Goal: Transaction & Acquisition: Download file/media

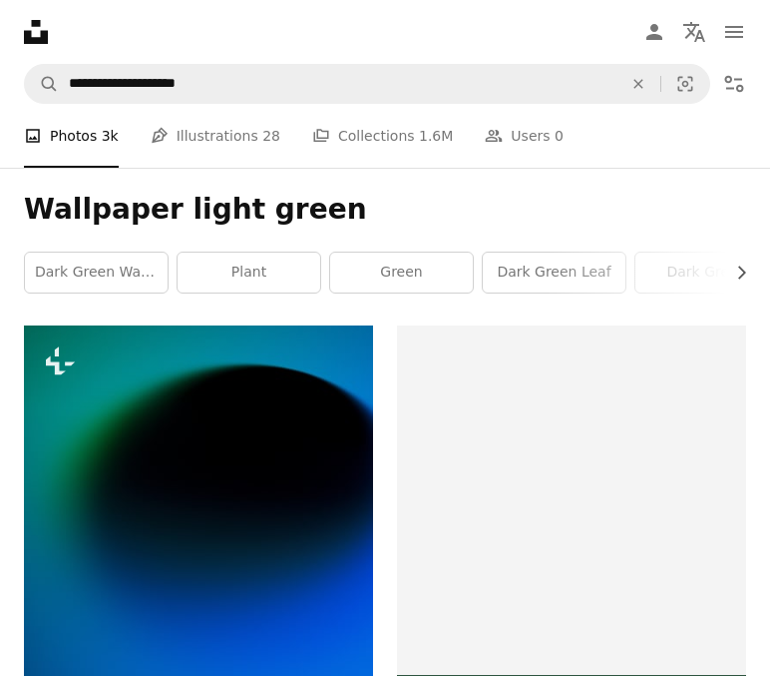
scroll to position [24238, 0]
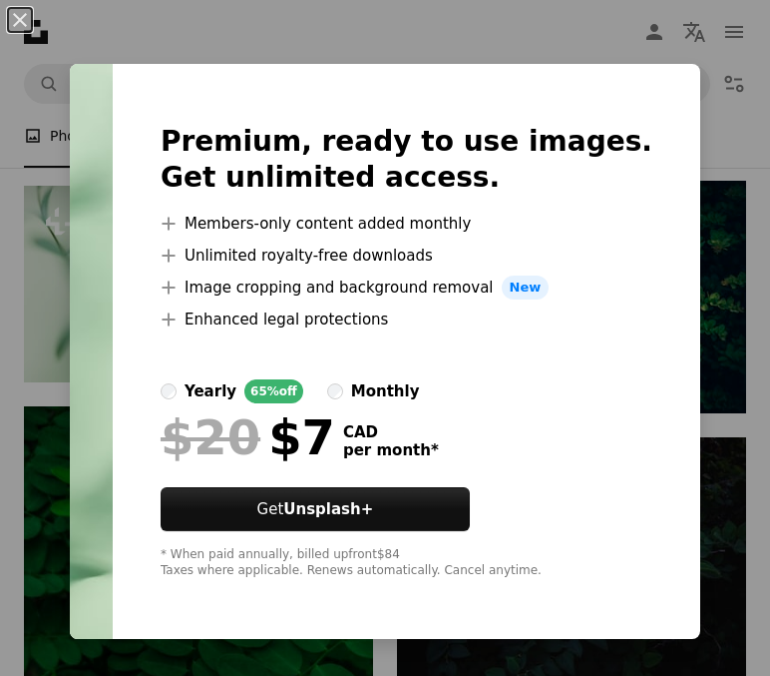
click at [746, 413] on div "An X shape Premium, ready to use images. Get unlimited access. A plus sign Memb…" at bounding box center [385, 338] width 770 height 676
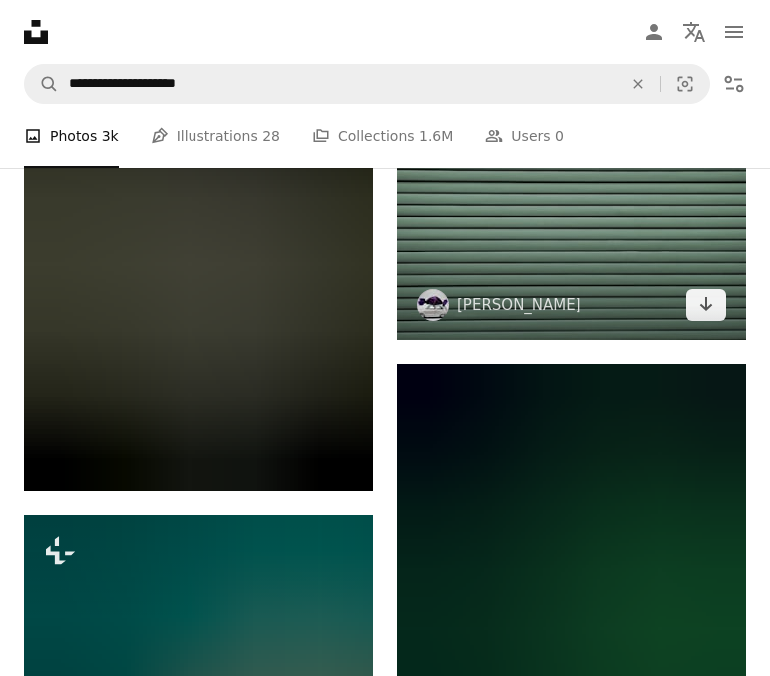
scroll to position [28787, 0]
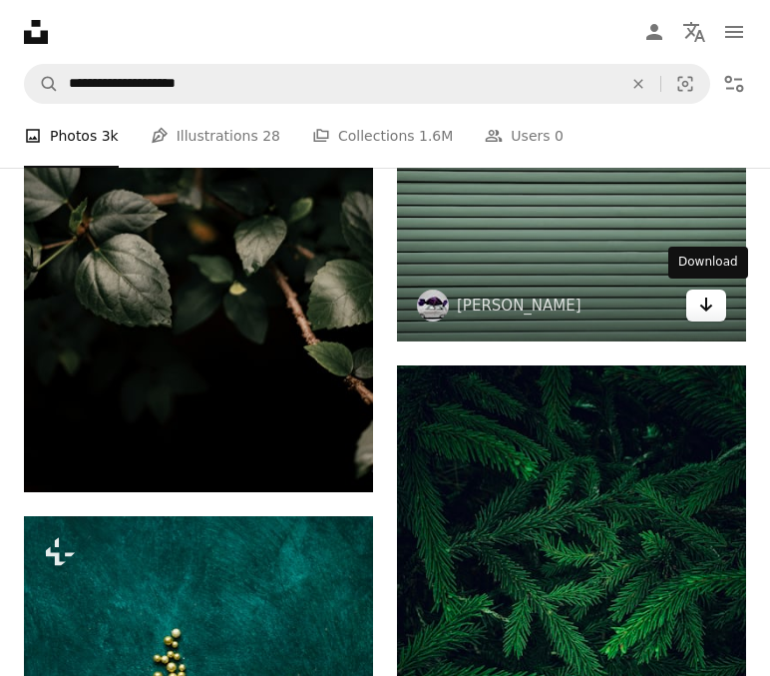
click at [708, 305] on icon "Download" at bounding box center [707, 304] width 13 height 14
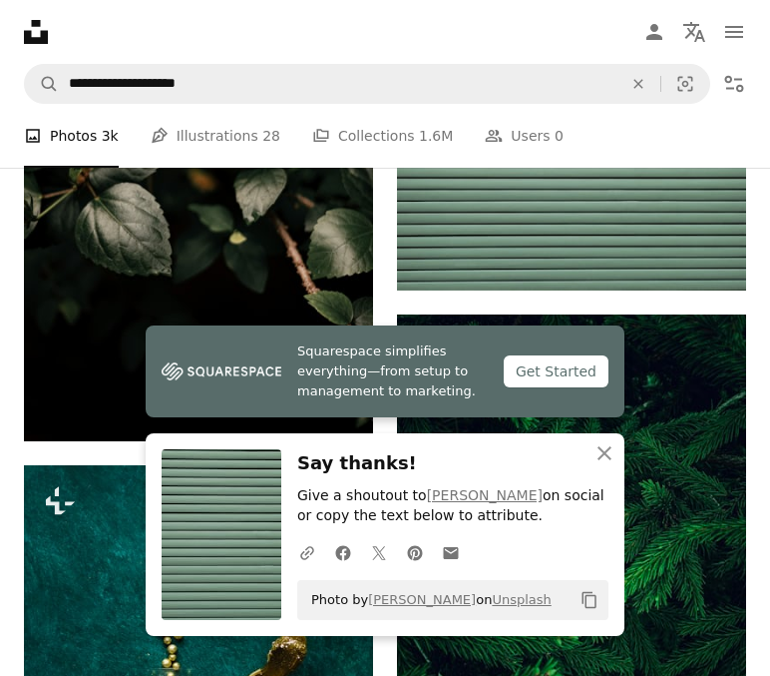
scroll to position [28840, 0]
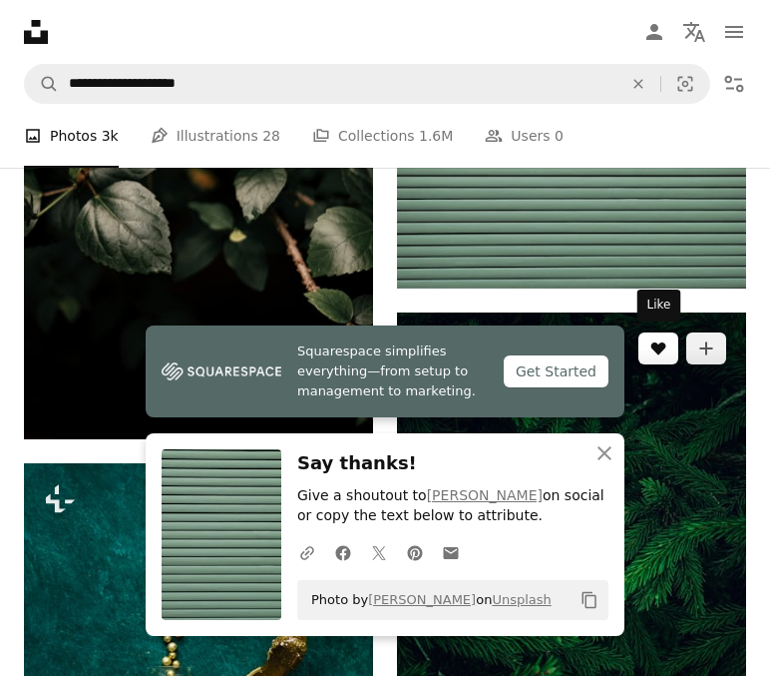
click at [674, 345] on button "A heart" at bounding box center [659, 348] width 40 height 32
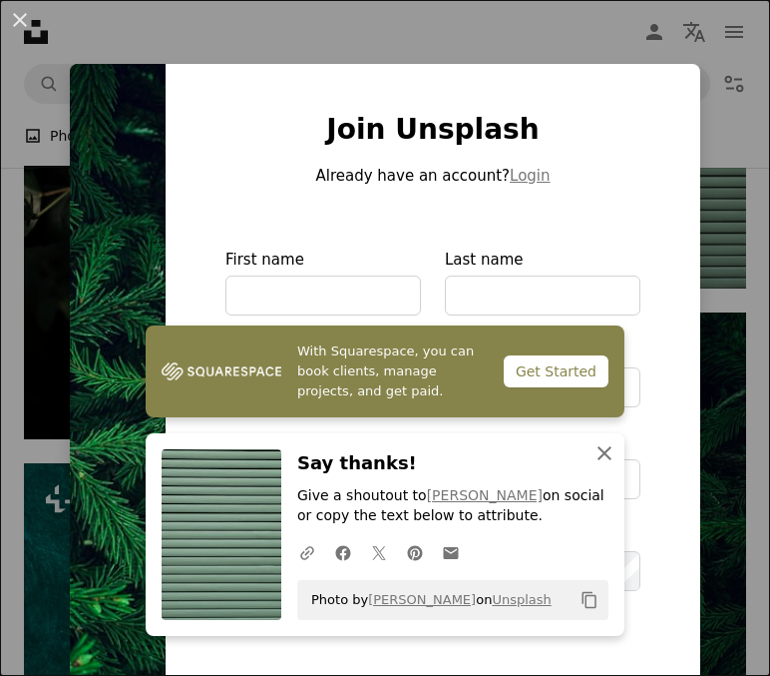
click at [610, 465] on icon "An X shape" at bounding box center [605, 453] width 24 height 24
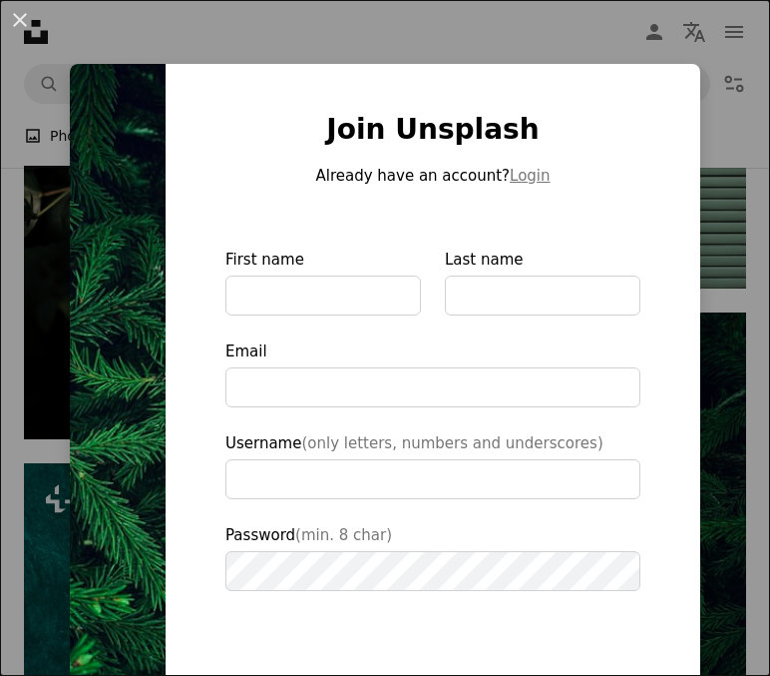
click at [738, 166] on div "An X shape Join Unsplash Already have an account? Login First name Last name Em…" at bounding box center [385, 338] width 770 height 676
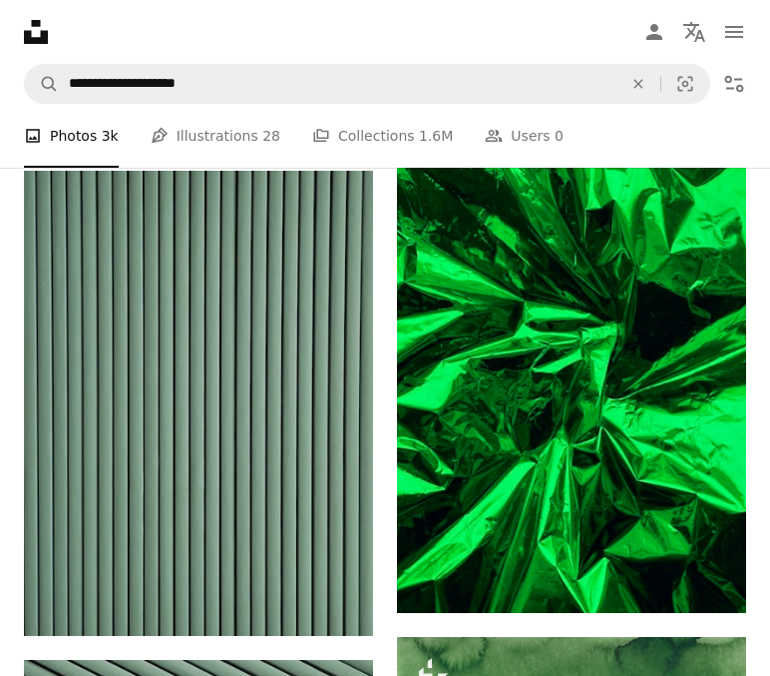
scroll to position [6114, 0]
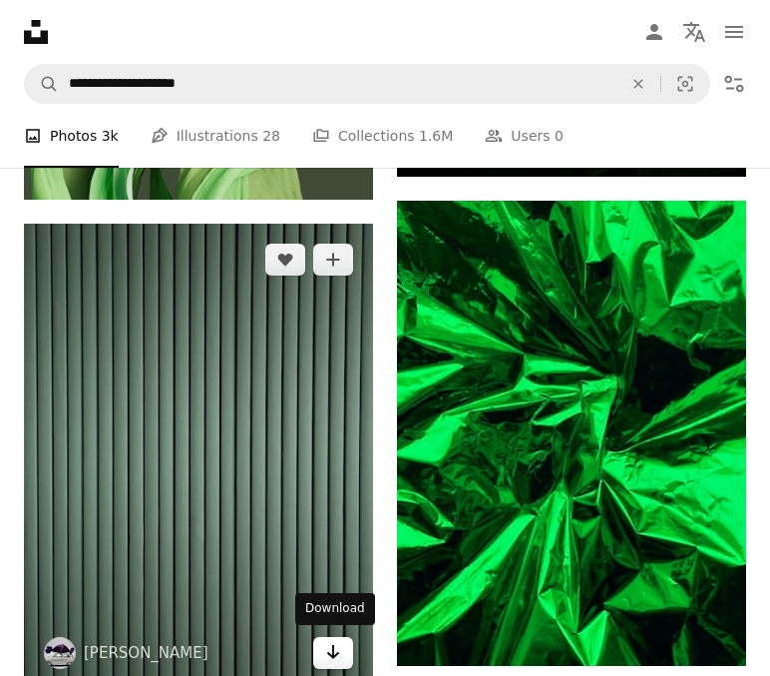
click at [321, 647] on link "Arrow pointing down" at bounding box center [333, 653] width 40 height 32
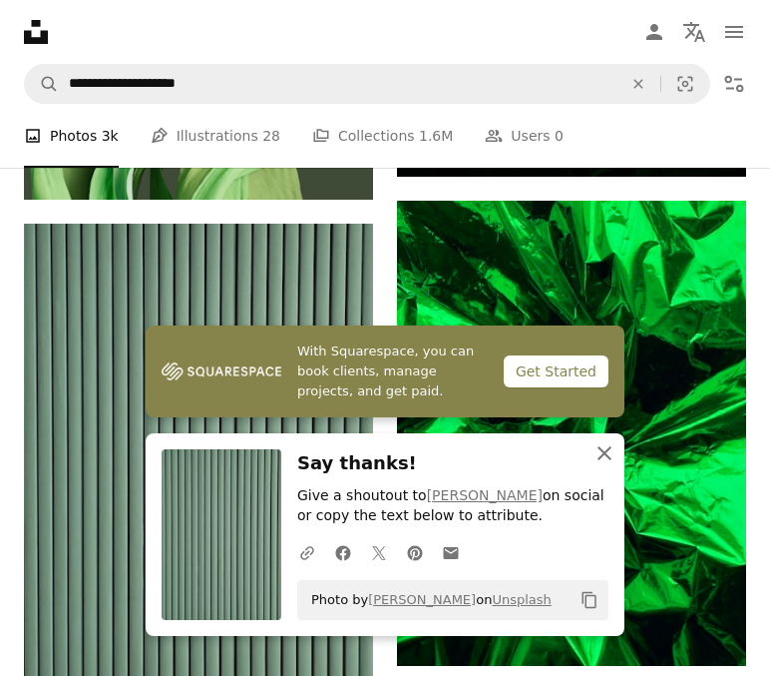
click at [593, 465] on icon "An X shape" at bounding box center [605, 453] width 24 height 24
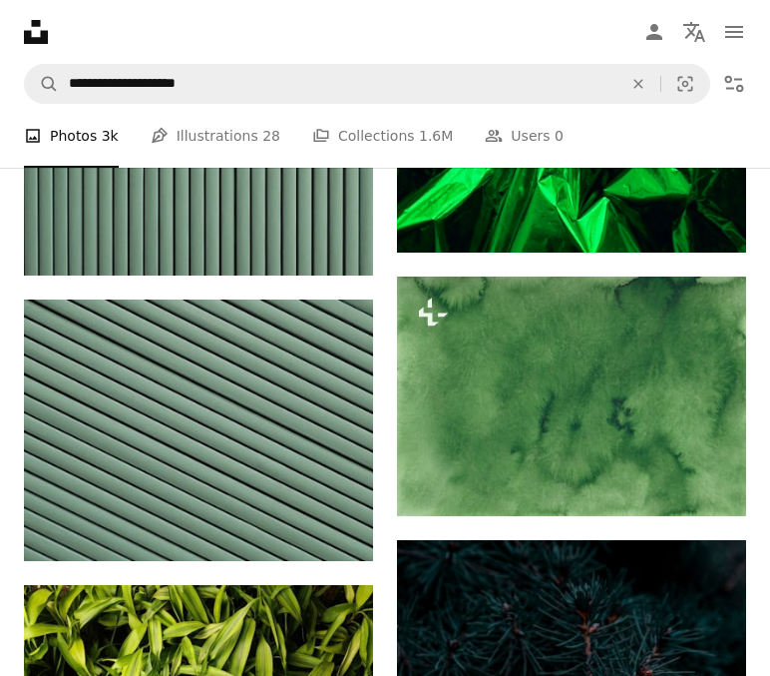
scroll to position [6545, 0]
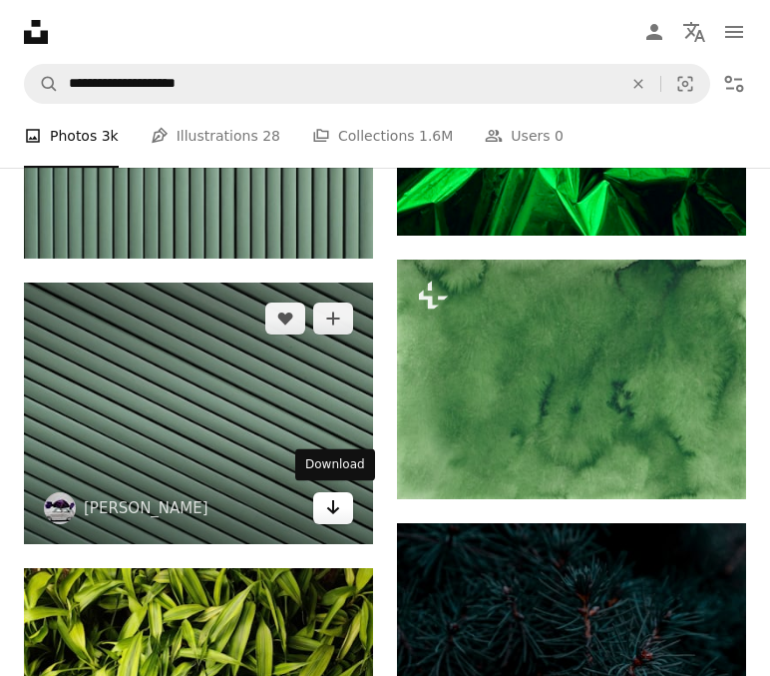
click at [332, 507] on icon "Download" at bounding box center [333, 507] width 13 height 14
